Goal: Information Seeking & Learning: Get advice/opinions

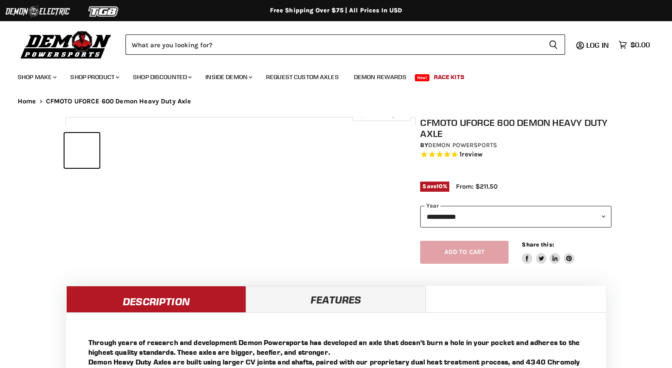
select select "******"
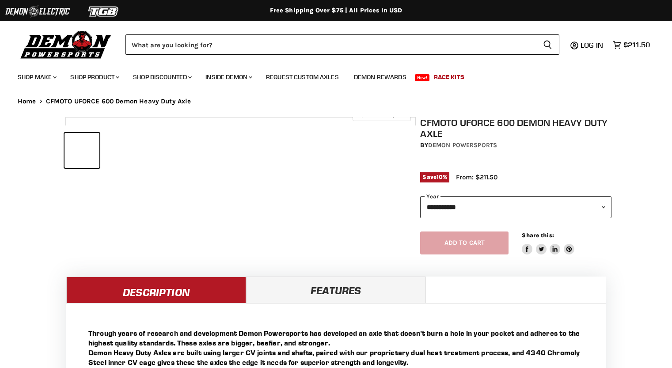
select select "******"
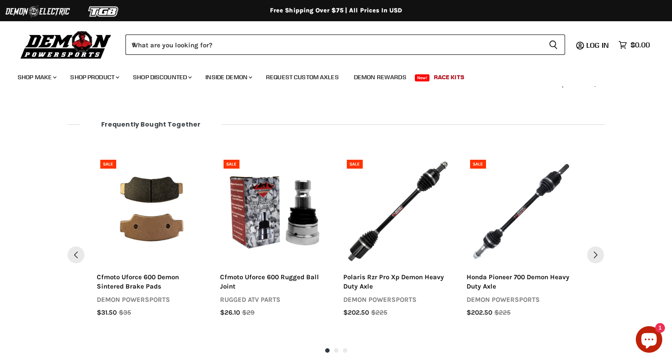
scroll to position [865, 0]
